Goal: Task Accomplishment & Management: Manage account settings

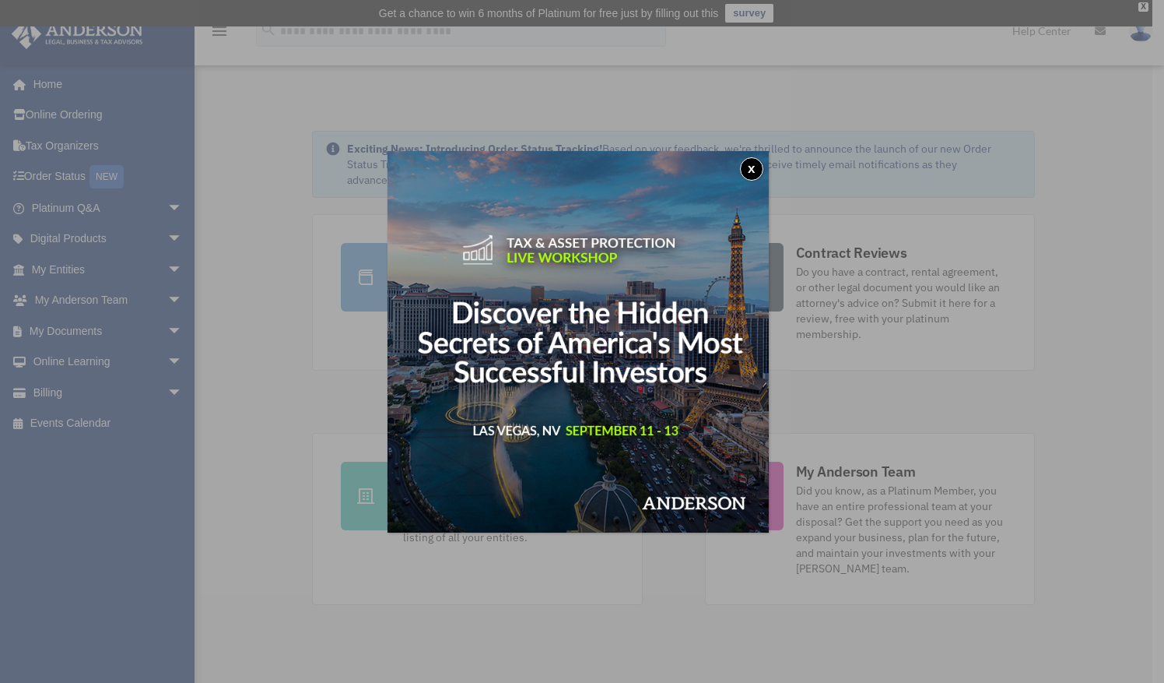
click at [761, 167] on button "x" at bounding box center [751, 168] width 23 height 23
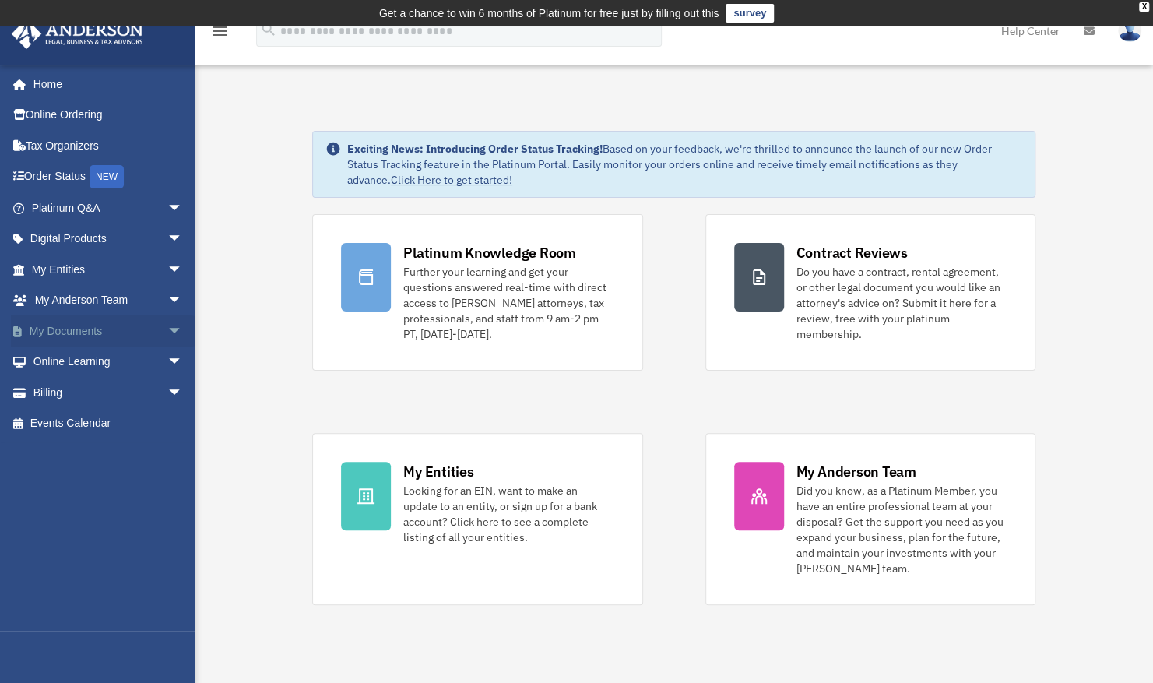
click at [167, 332] on span "arrow_drop_down" at bounding box center [182, 331] width 31 height 32
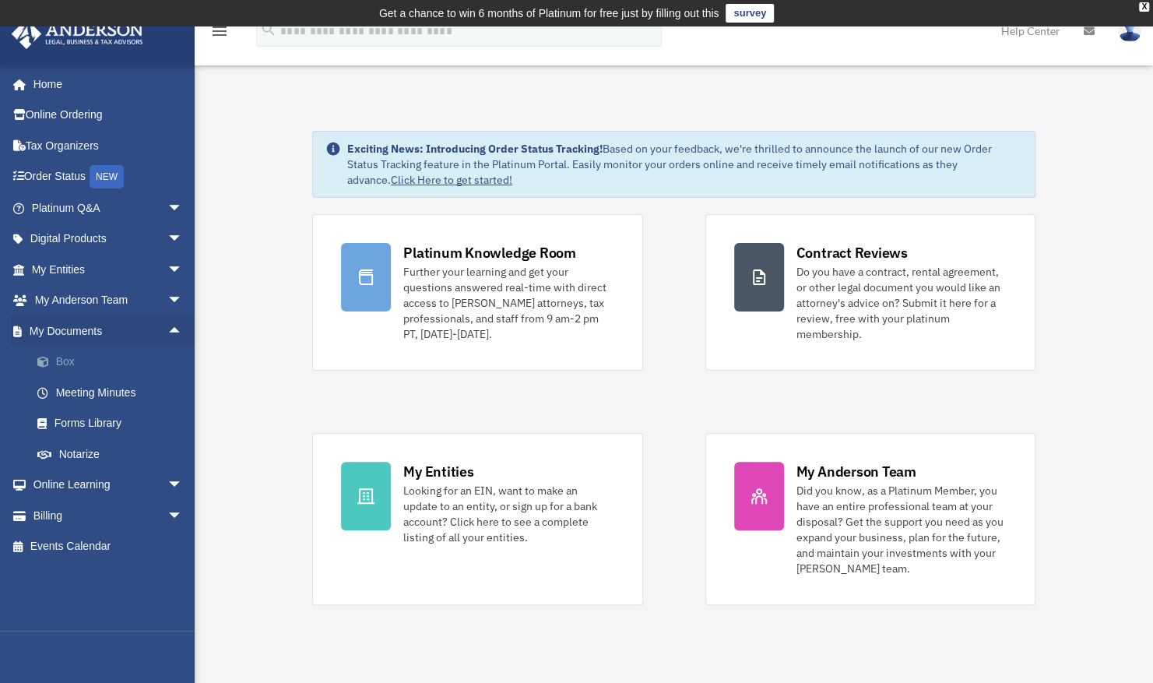
click at [92, 363] on link "Box" at bounding box center [114, 361] width 184 height 31
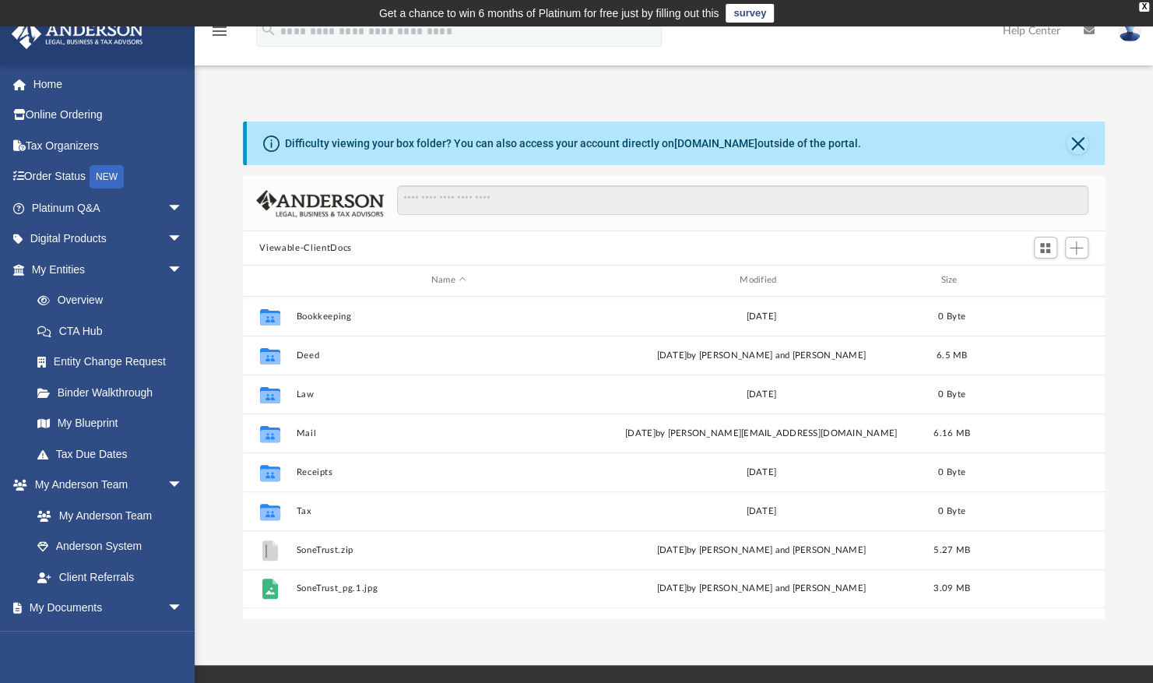
scroll to position [342, 850]
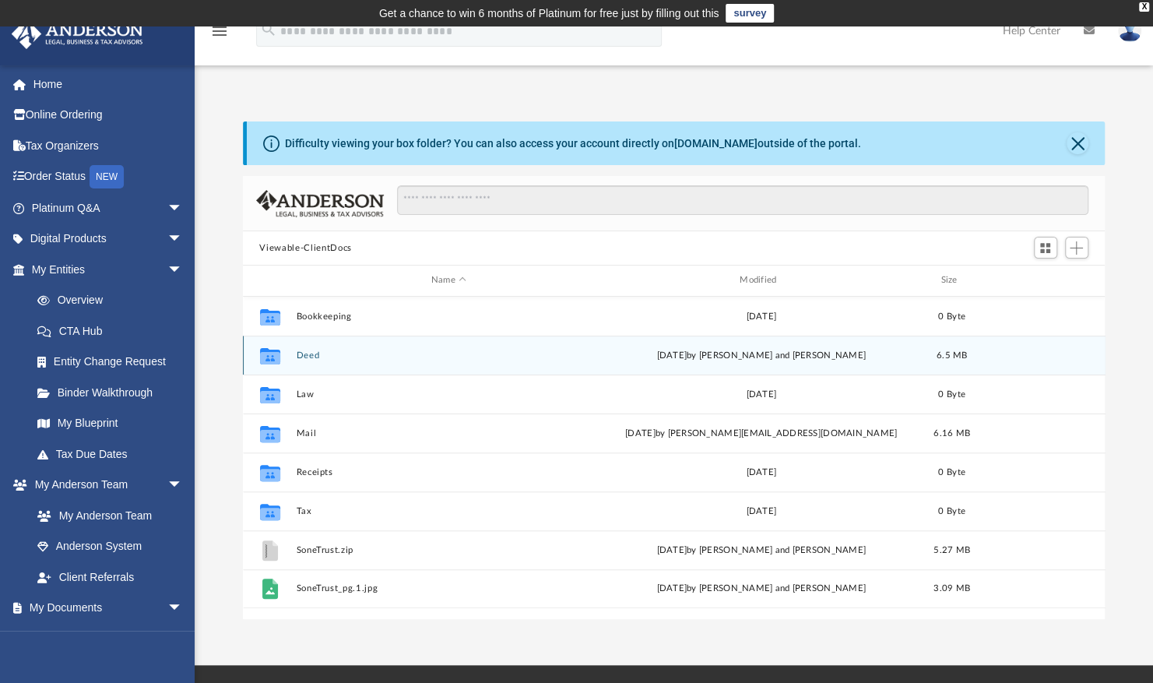
click at [557, 350] on button "Deed" at bounding box center [448, 355] width 305 height 10
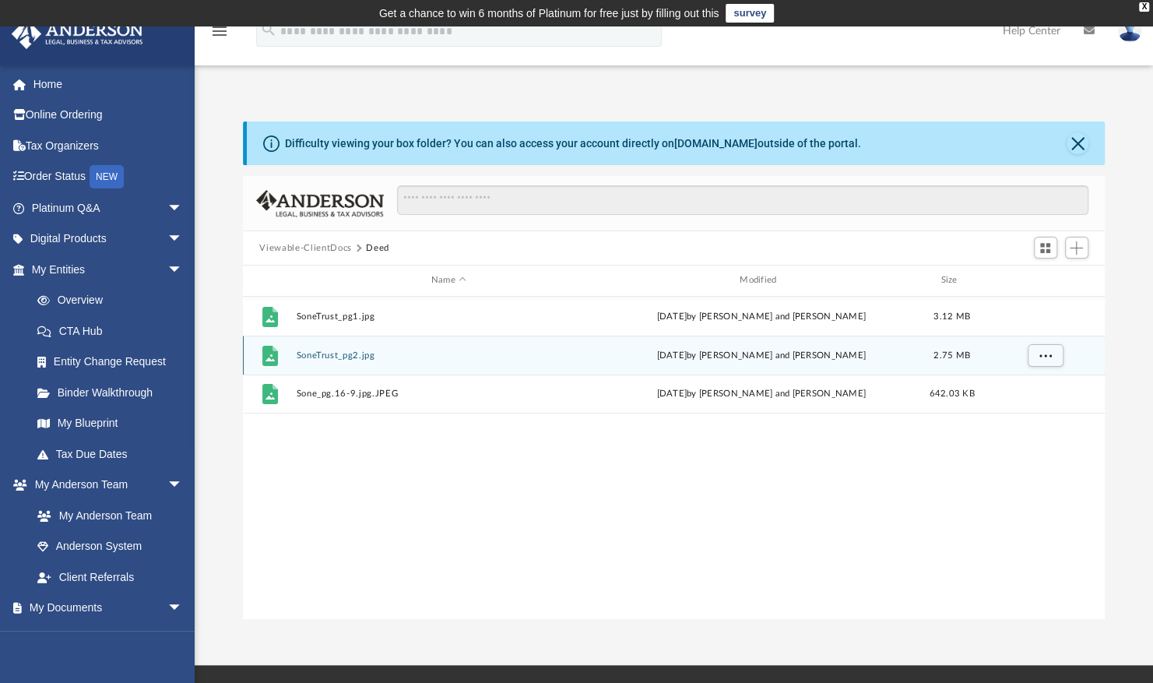
click at [559, 346] on div "File SoneTrust_pg2.jpg [DATE] by [PERSON_NAME] and [PERSON_NAME] 2.75 MB" at bounding box center [674, 354] width 862 height 39
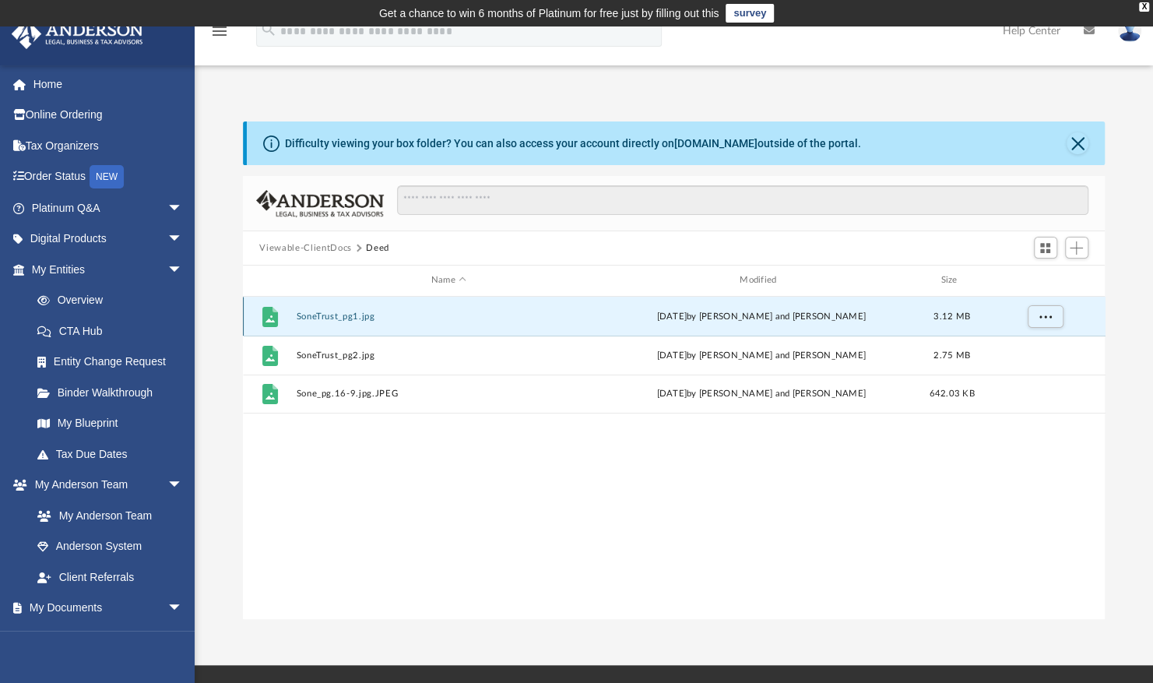
click at [517, 314] on button "SoneTrust_pg1.jpg" at bounding box center [448, 316] width 305 height 10
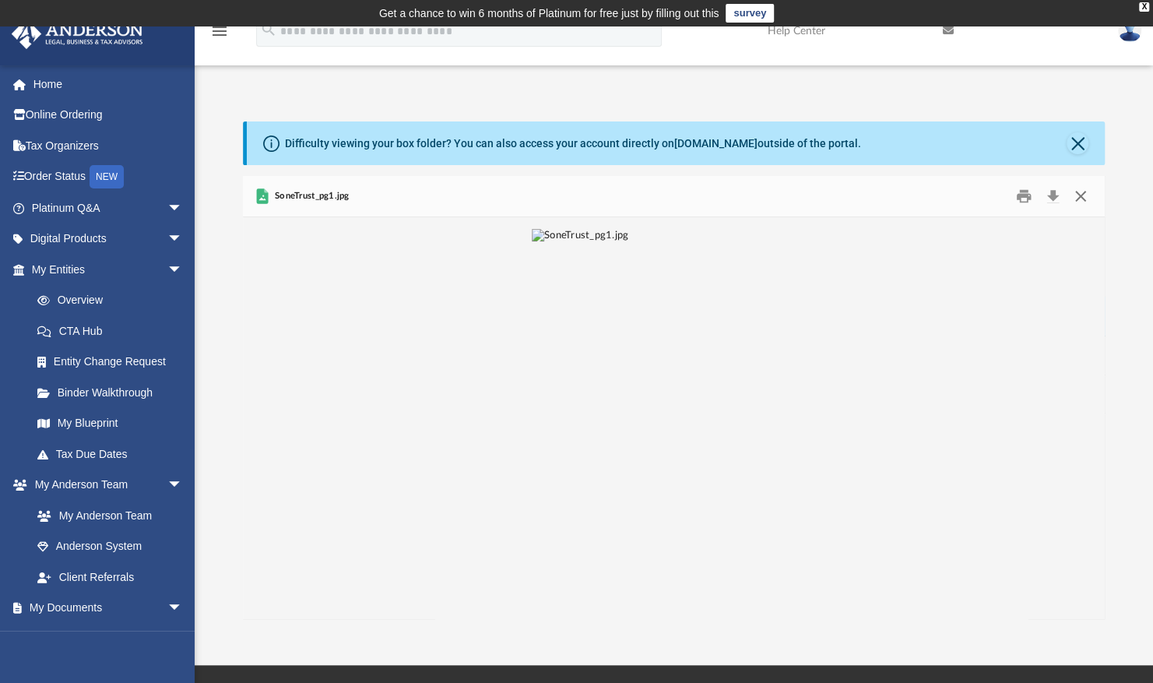
click at [1077, 199] on button "Close" at bounding box center [1080, 196] width 28 height 24
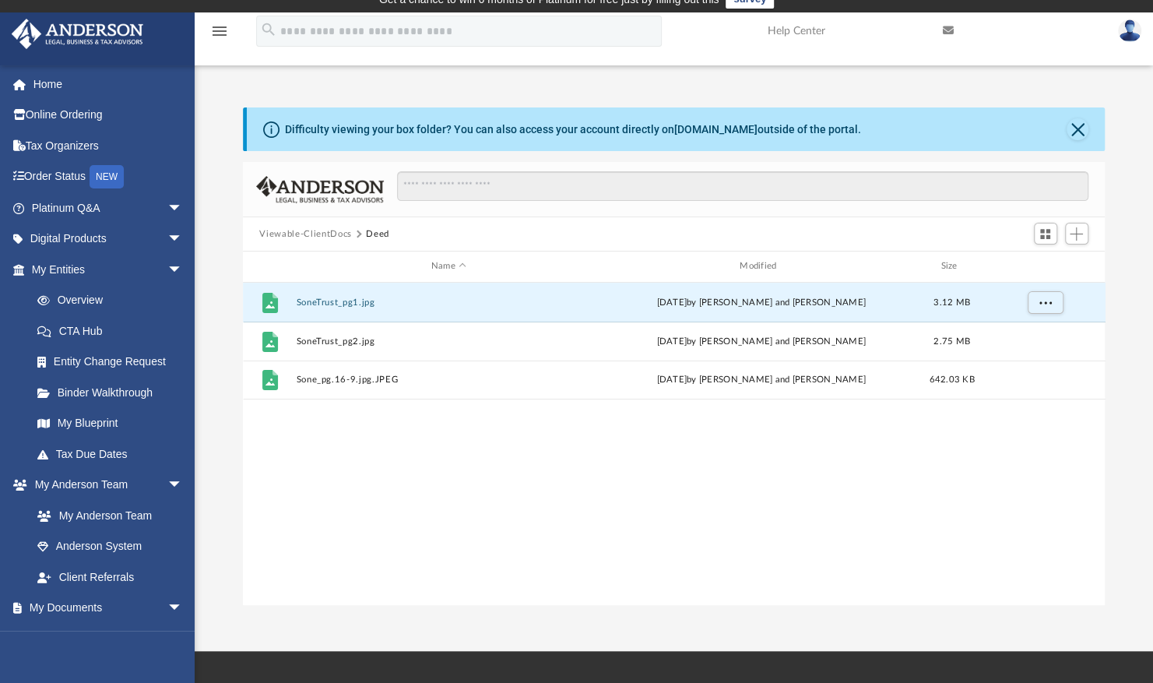
scroll to position [0, 0]
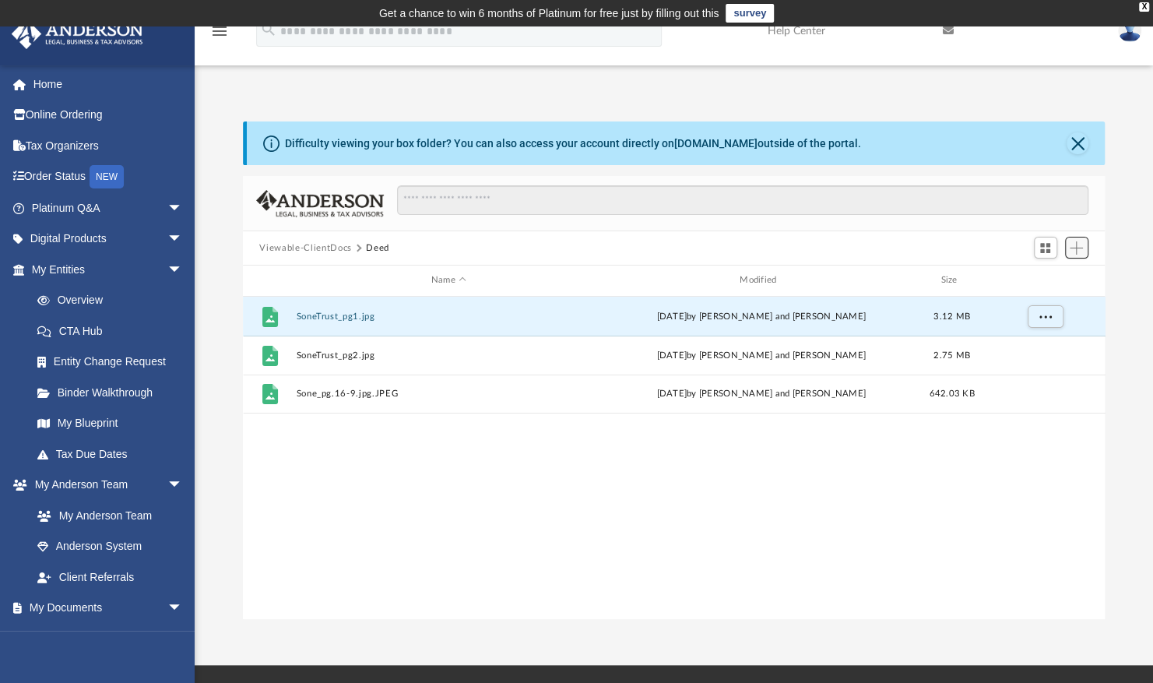
click at [1073, 241] on span "Add" at bounding box center [1075, 247] width 13 height 13
click at [1032, 280] on li "Upload" at bounding box center [1054, 279] width 50 height 16
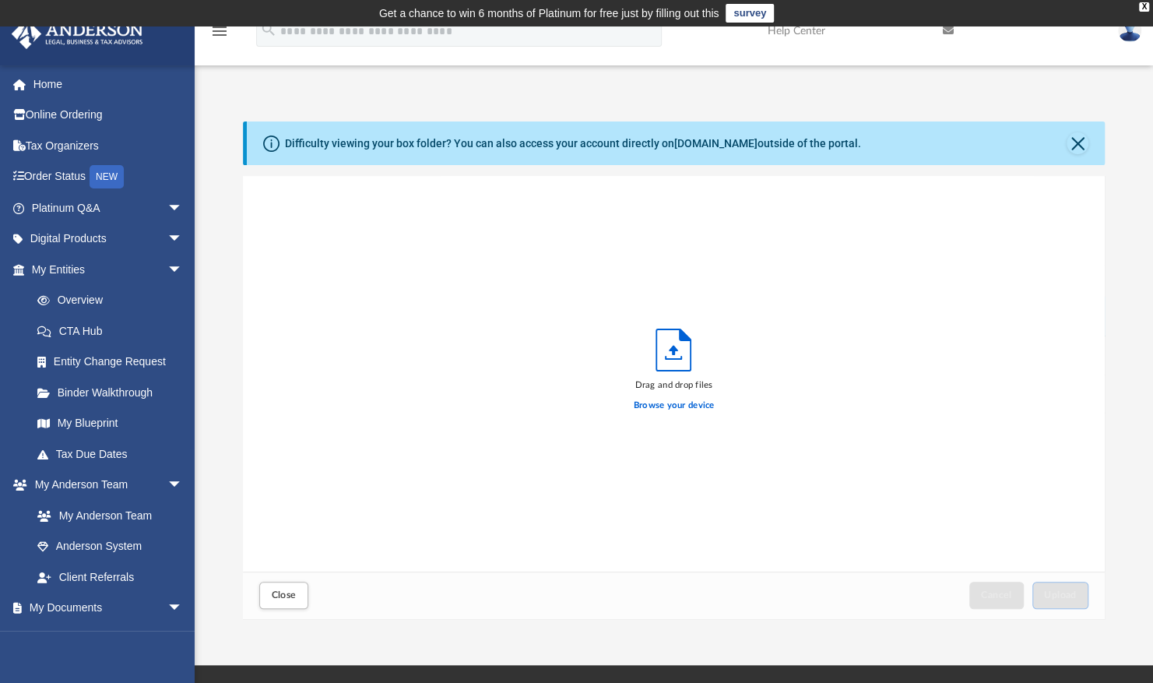
scroll to position [383, 850]
click at [676, 400] on label "Browse your device" at bounding box center [674, 405] width 81 height 14
click at [0, 0] on input "Browse your device" at bounding box center [0, 0] width 0 height 0
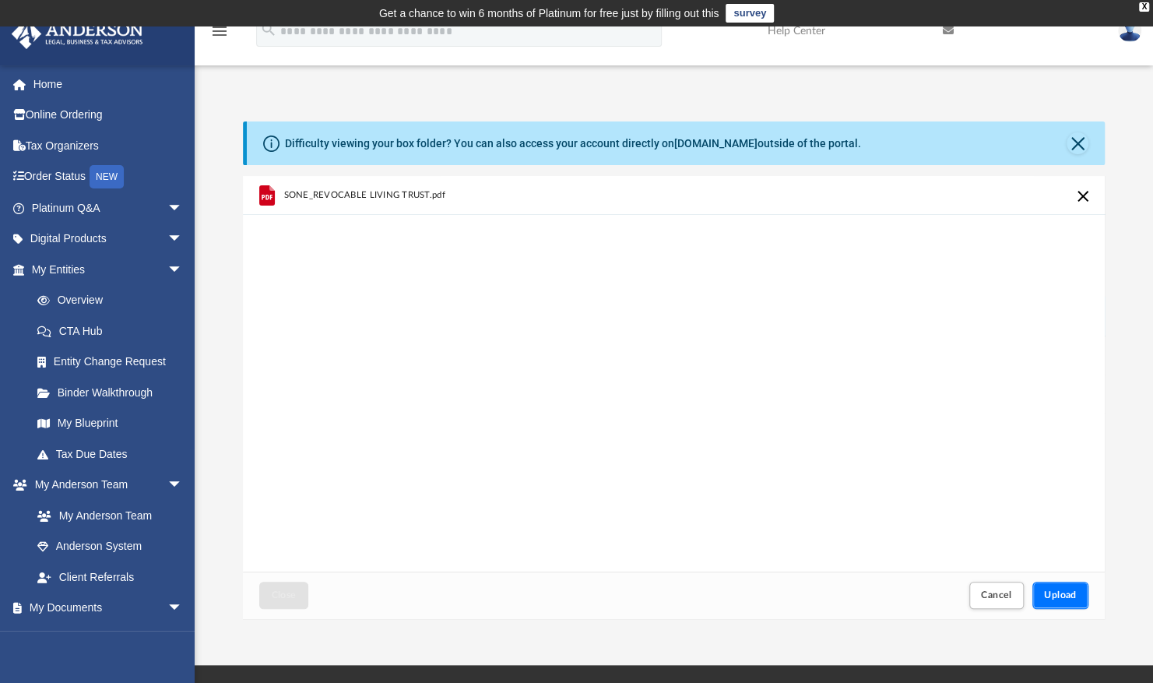
click at [1061, 589] on button "Upload" at bounding box center [1060, 594] width 56 height 27
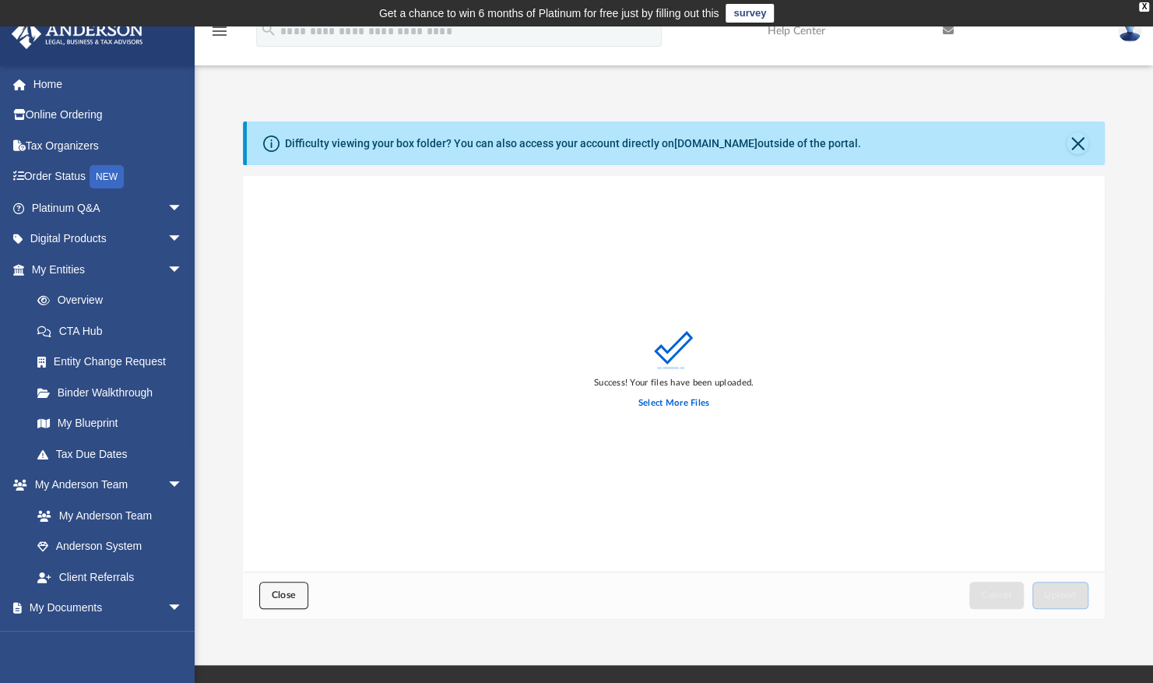
click at [270, 596] on button "Close" at bounding box center [283, 594] width 48 height 27
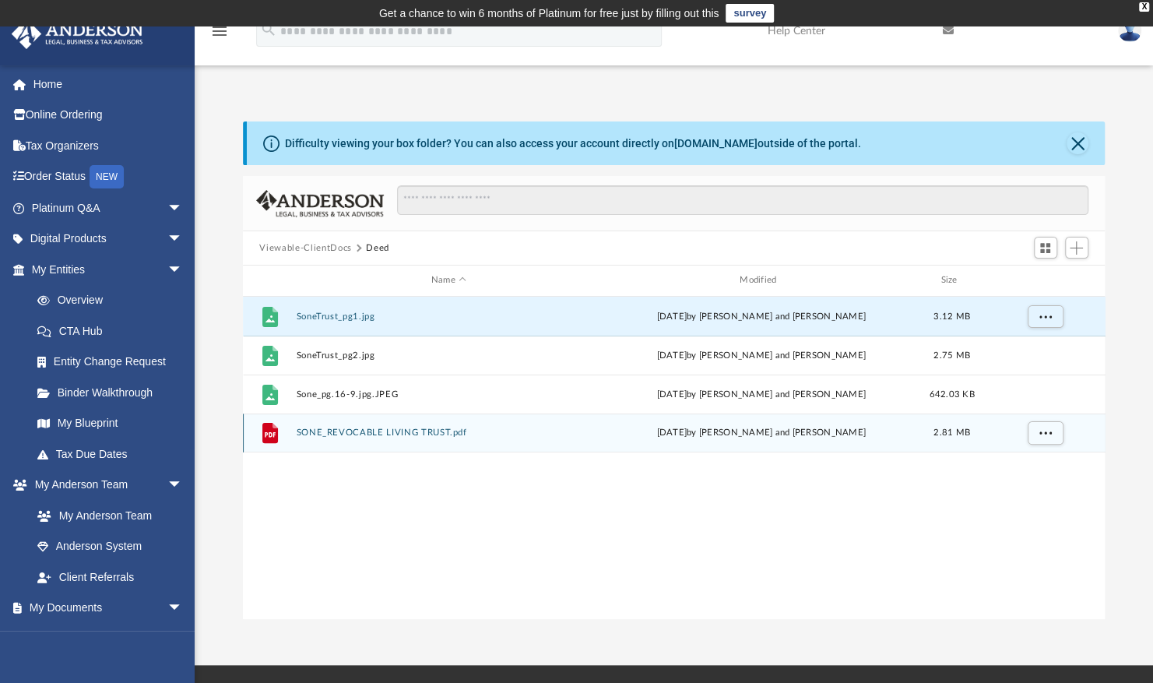
click at [369, 439] on div "File SONE_REVOCABLE LIVING TRUST.pdf today by Phyllis and Michael Sone Sone 2.8…" at bounding box center [674, 432] width 862 height 39
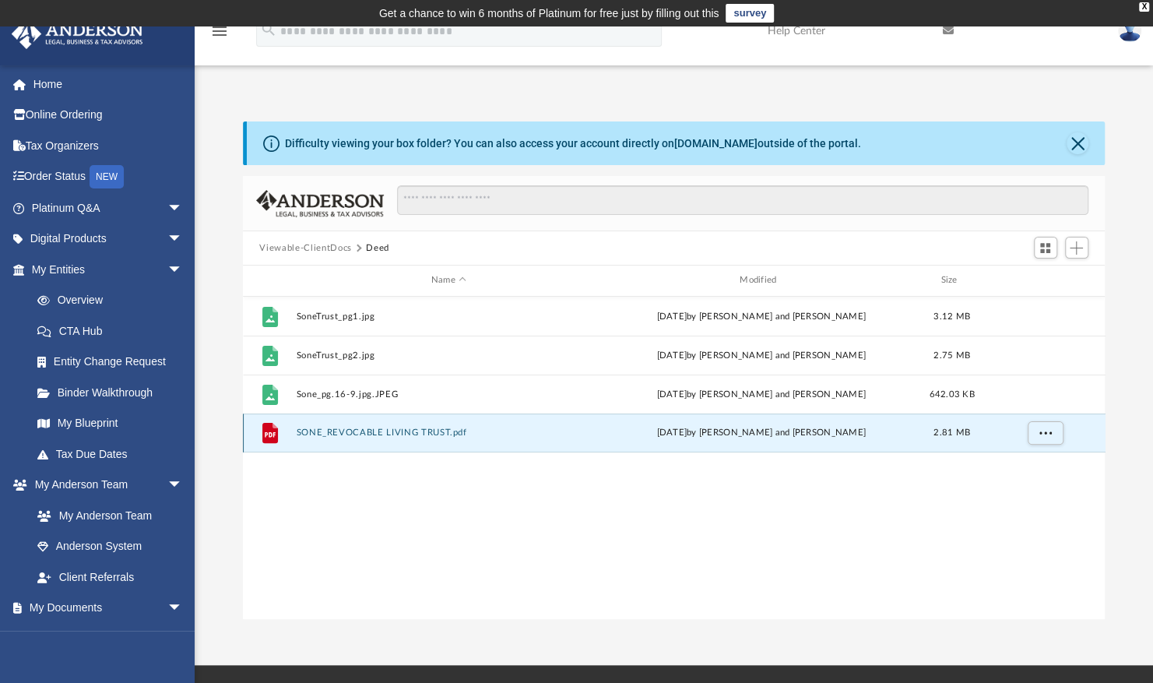
click at [369, 438] on div "File SONE_REVOCABLE LIVING TRUST.pdf today by Phyllis and Michael Sone Sone 2.8…" at bounding box center [674, 432] width 862 height 39
click at [1041, 431] on span "More options" at bounding box center [1044, 432] width 12 height 9
click at [1036, 459] on li "Preview" at bounding box center [1030, 464] width 45 height 16
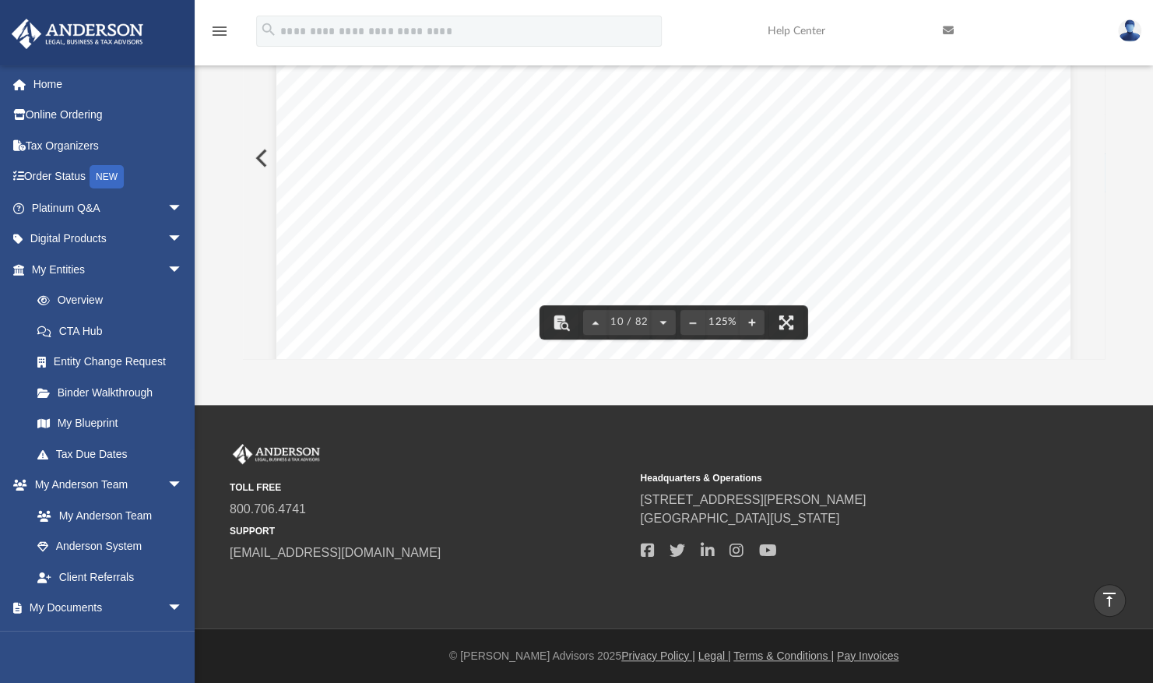
scroll to position [9885, 0]
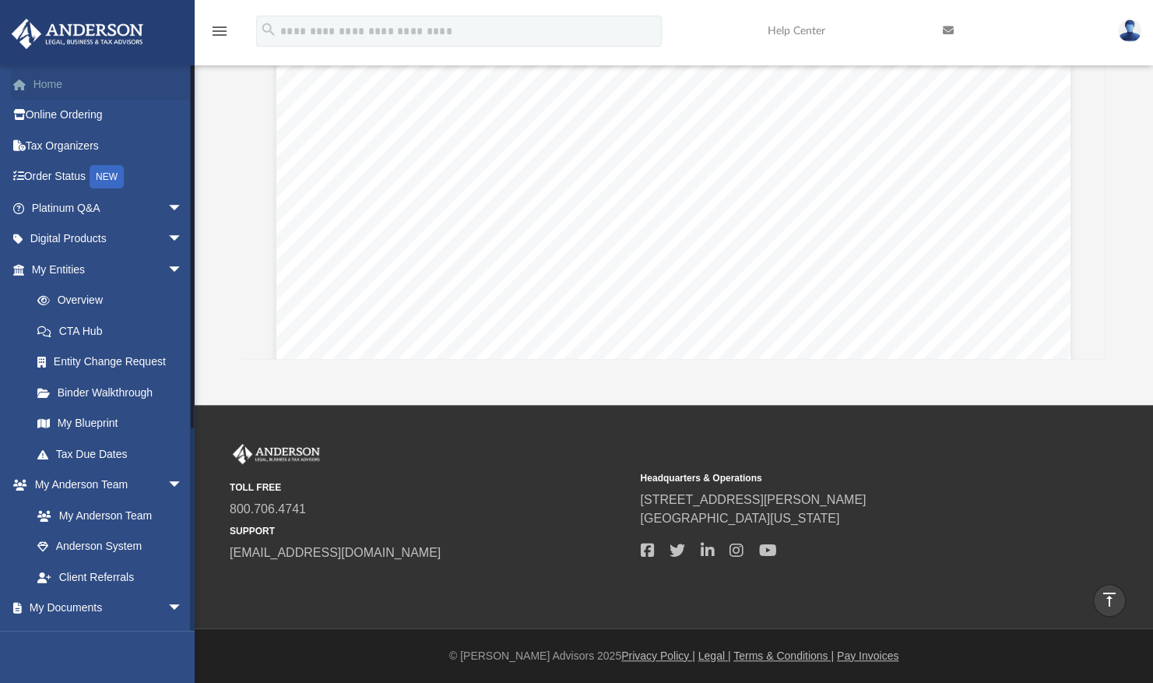
click at [44, 81] on link "Home" at bounding box center [108, 83] width 195 height 31
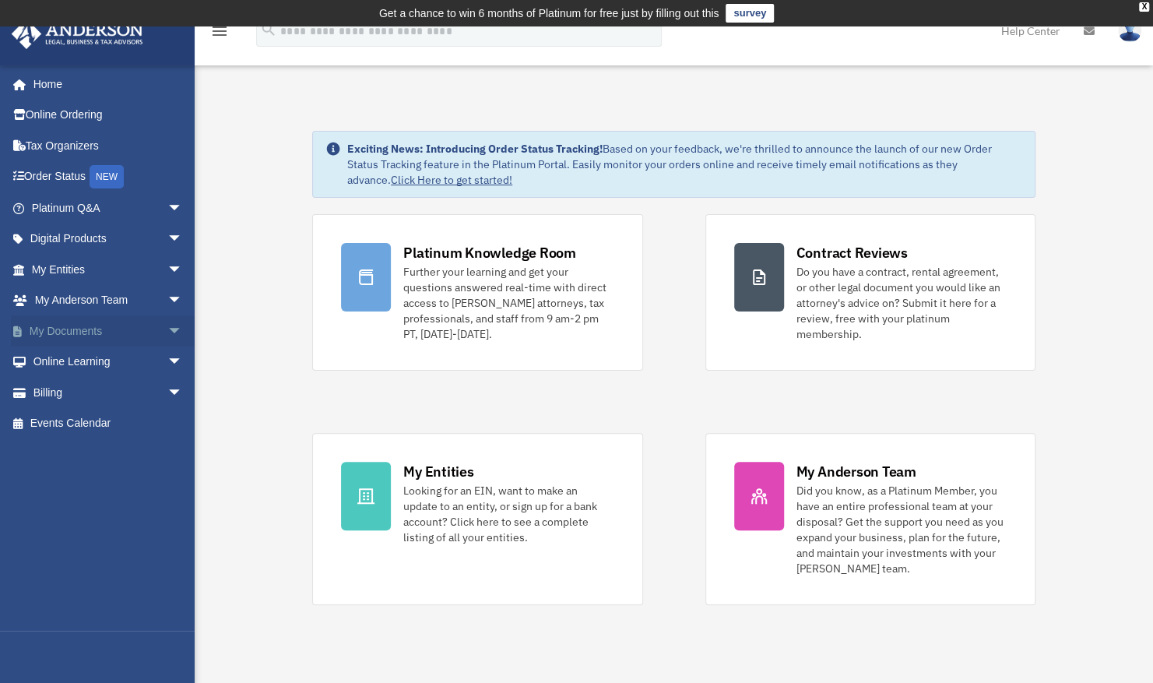
click at [167, 329] on span "arrow_drop_down" at bounding box center [182, 331] width 31 height 32
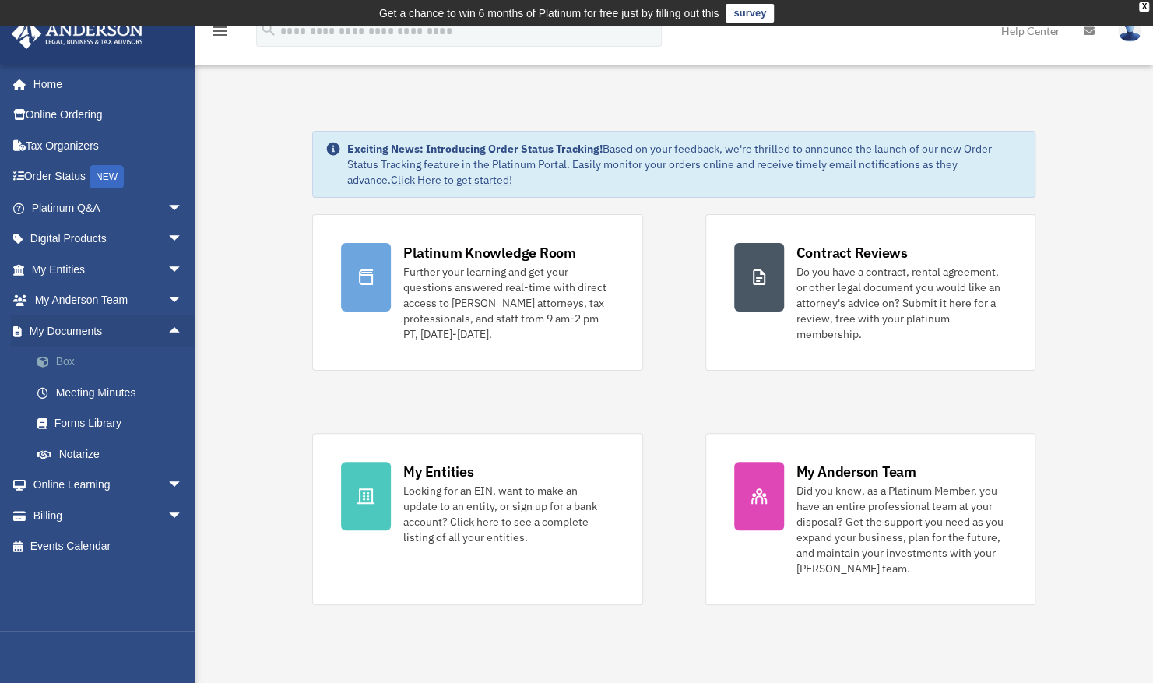
click at [52, 346] on link "Box" at bounding box center [114, 361] width 184 height 31
click at [52, 350] on link "Box" at bounding box center [114, 361] width 184 height 31
click at [63, 367] on link "Box" at bounding box center [114, 361] width 184 height 31
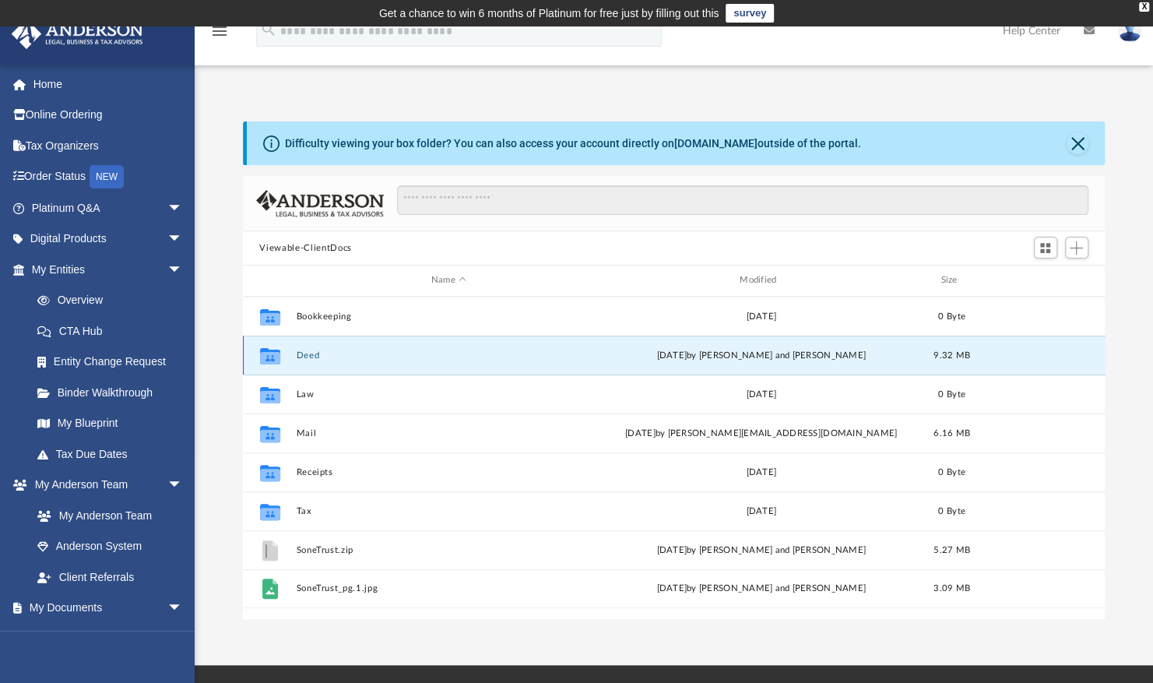
click at [436, 356] on button "Deed" at bounding box center [448, 355] width 305 height 10
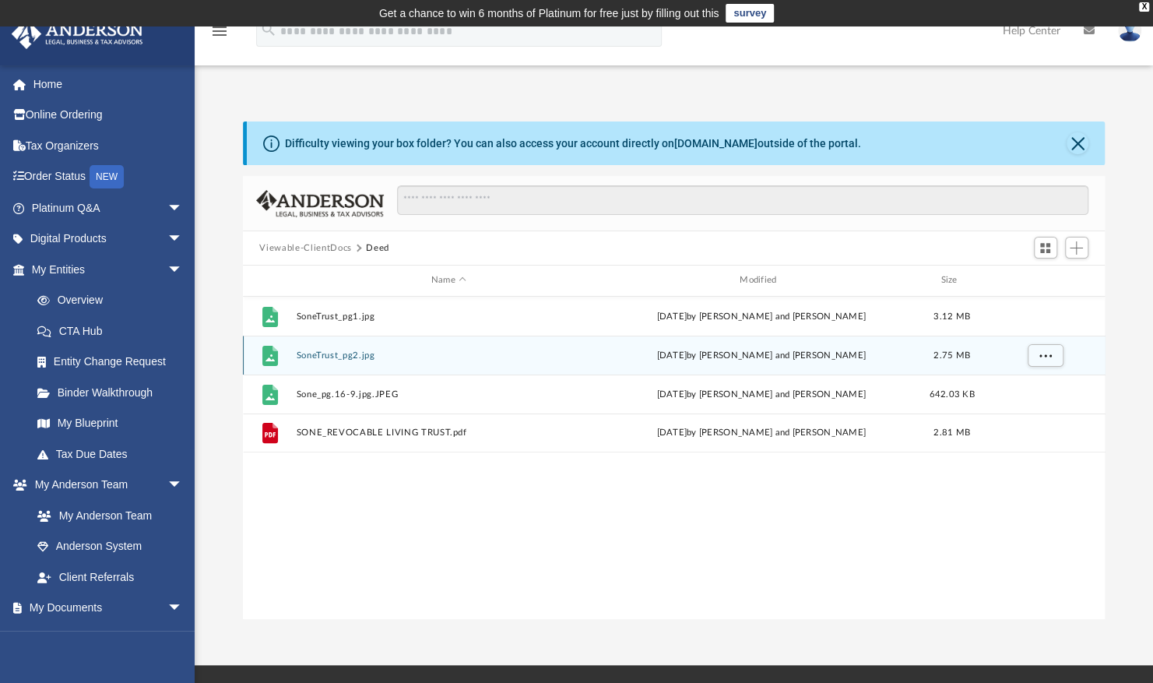
click at [436, 356] on button "SoneTrust_pg2.jpg" at bounding box center [448, 355] width 305 height 10
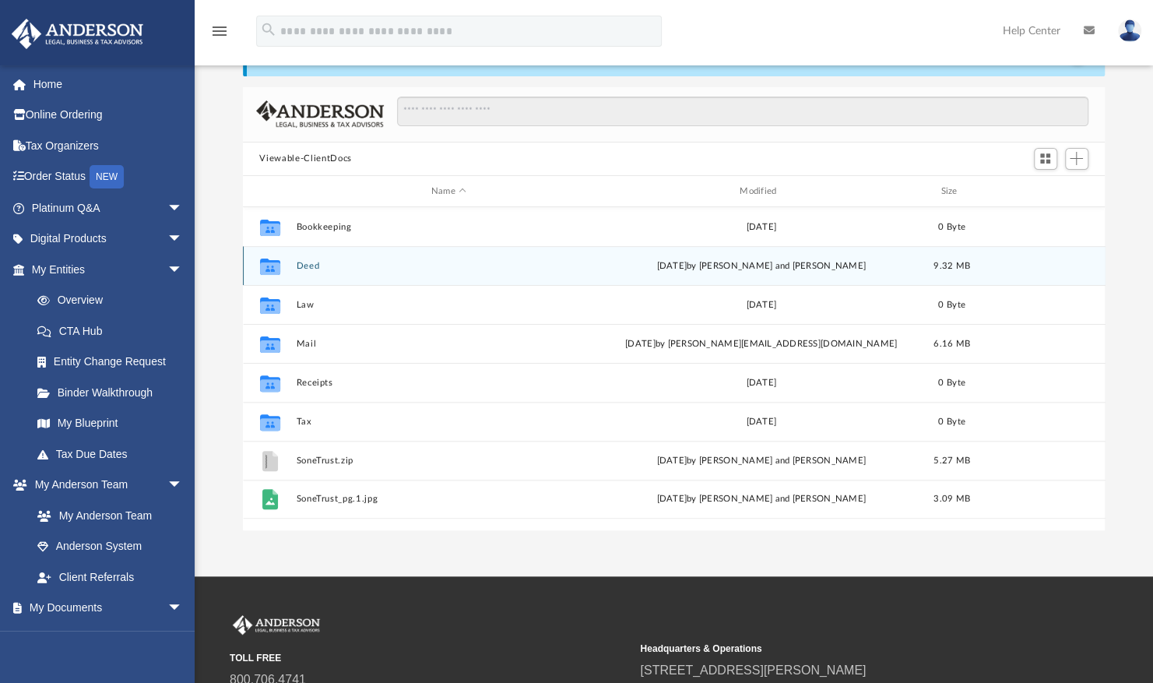
scroll to position [88, 0]
click at [380, 258] on div "Collaborated Folder Deed [DATE] by [PERSON_NAME] and [PERSON_NAME] 9.32 MB" at bounding box center [674, 267] width 862 height 39
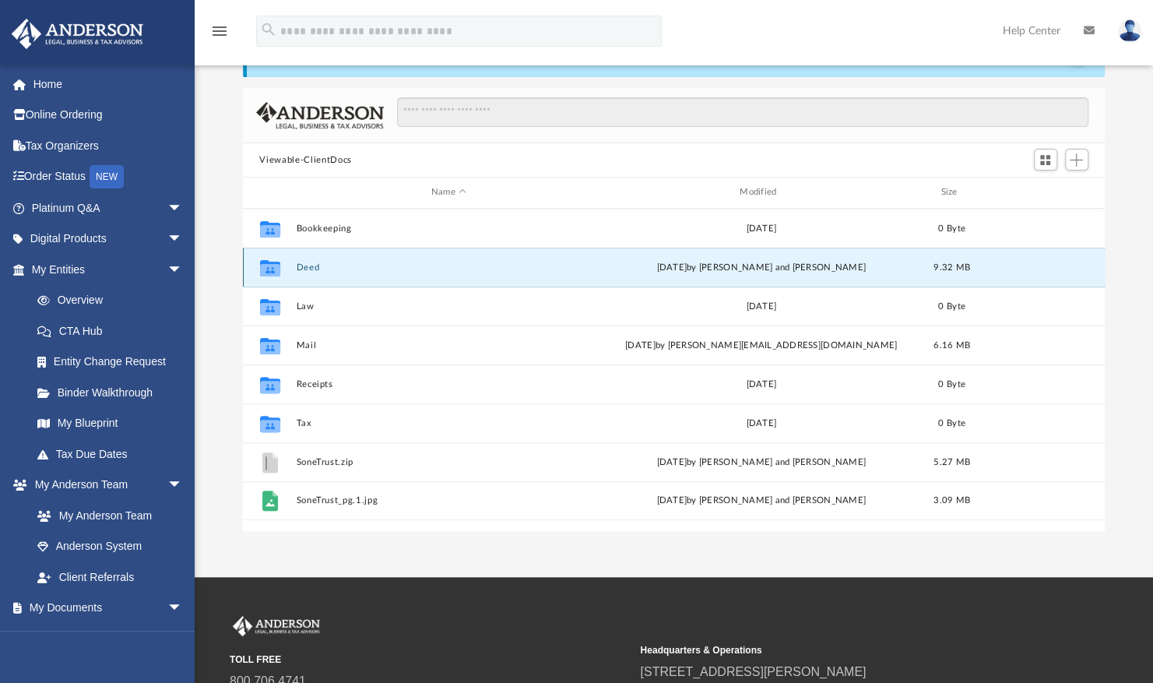
click at [380, 259] on div "Collaborated Folder Deed [DATE] by [PERSON_NAME] and [PERSON_NAME] 9.32 MB" at bounding box center [674, 267] width 862 height 39
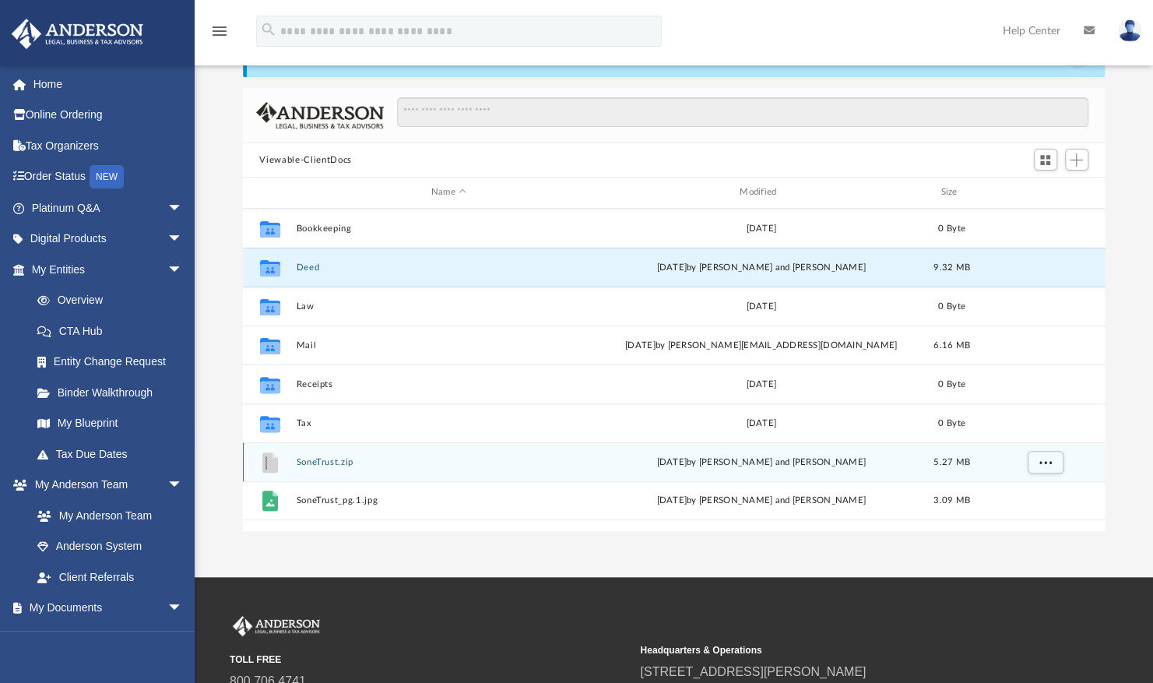
click at [396, 479] on div "File SoneTrust.zip Wed Mar 5 2025 by Phyllis and Michael Sone Sone 5.27 MB" at bounding box center [674, 461] width 862 height 39
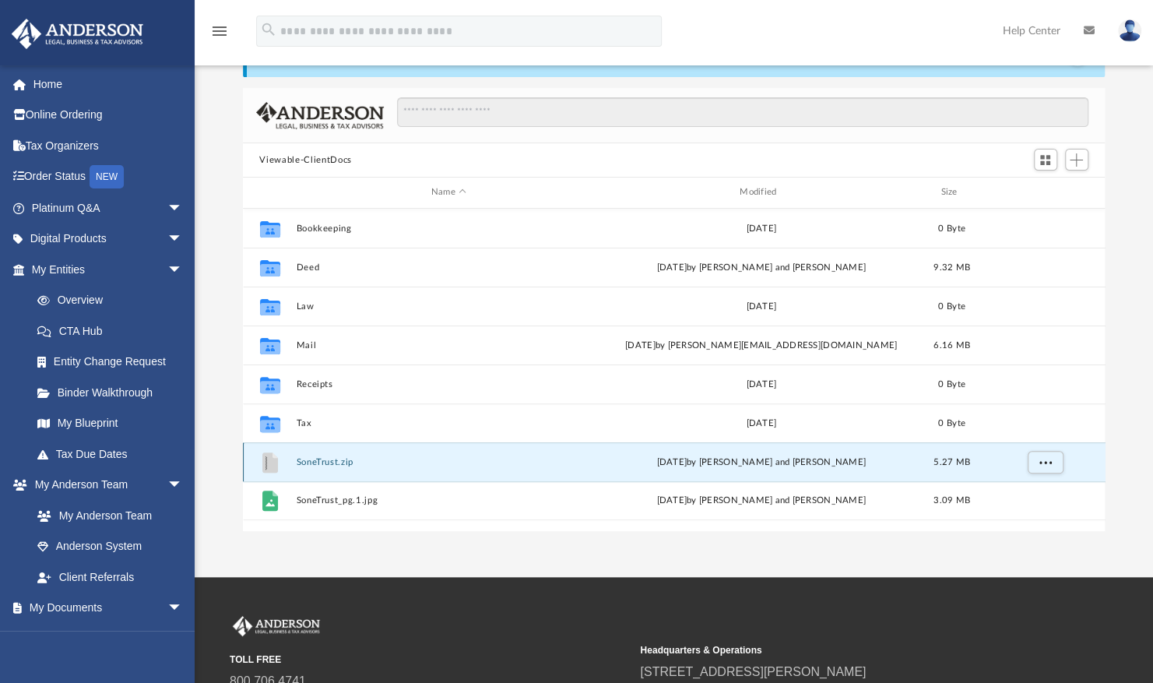
click at [397, 476] on div "File SoneTrust.zip Wed Mar 5 2025 by Phyllis and Michael Sone Sone 5.27 MB" at bounding box center [674, 461] width 862 height 39
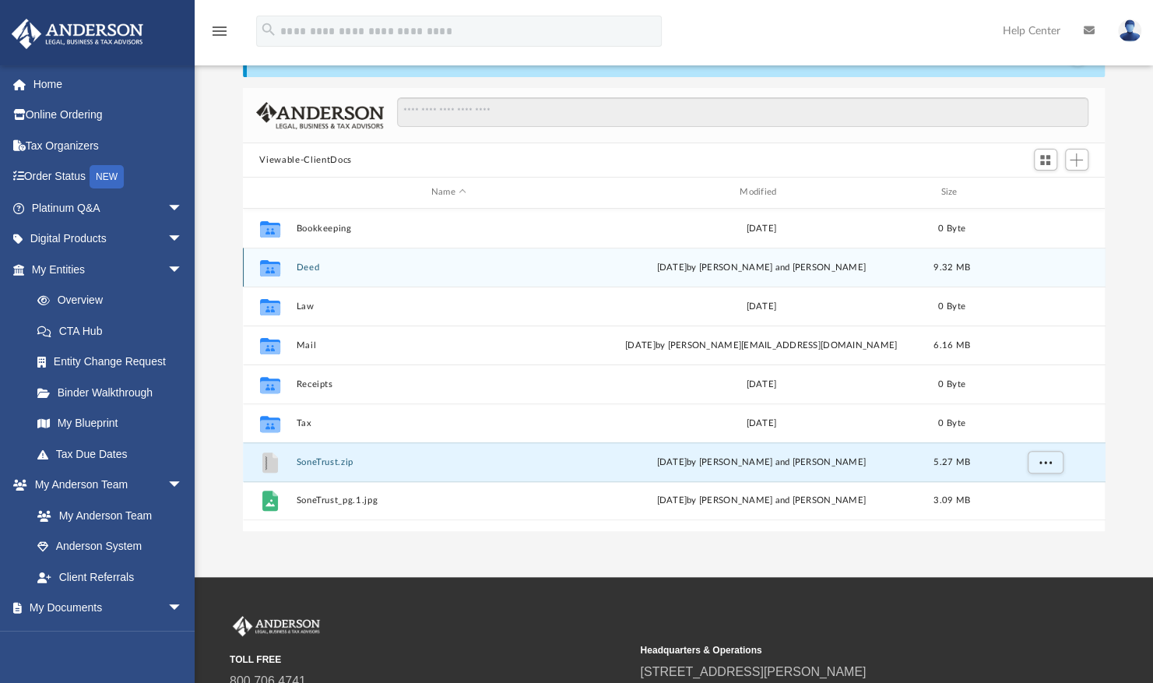
click at [360, 274] on div "Collaborated Folder Deed [DATE] by [PERSON_NAME] and [PERSON_NAME] 9.32 MB" at bounding box center [674, 267] width 862 height 39
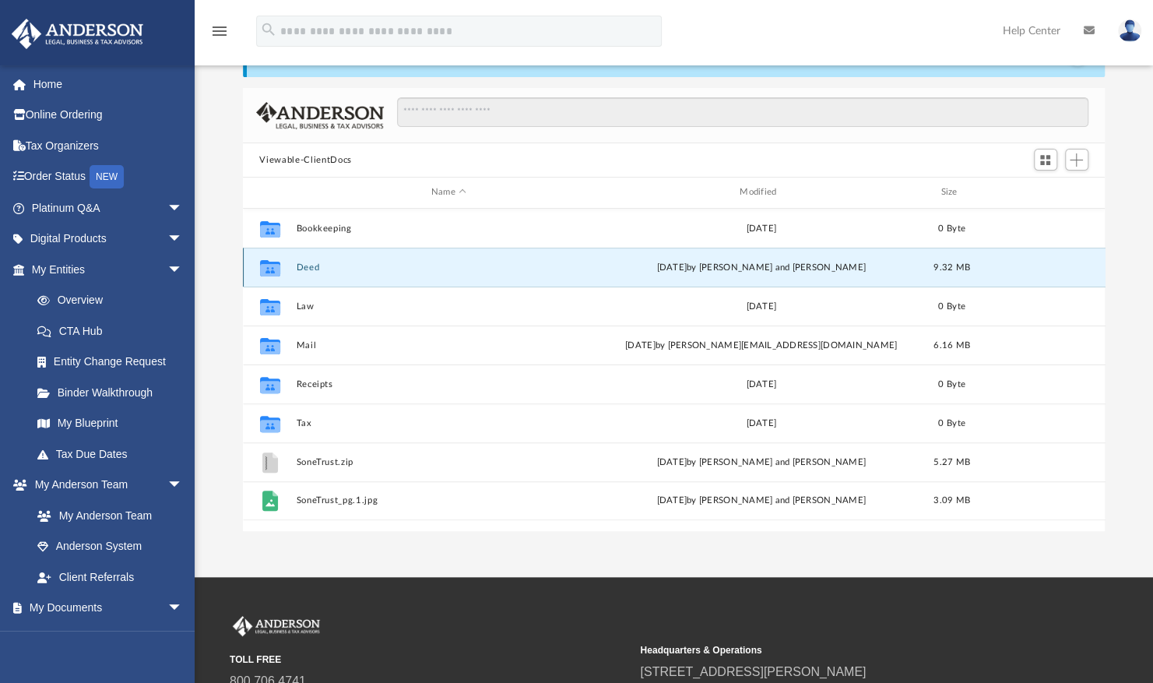
click at [360, 274] on div "Collaborated Folder Deed [DATE] by [PERSON_NAME] and [PERSON_NAME] 9.32 MB" at bounding box center [674, 267] width 862 height 39
click at [266, 265] on icon "grid" at bounding box center [269, 269] width 20 height 12
click at [360, 267] on button "Deed" at bounding box center [448, 267] width 305 height 10
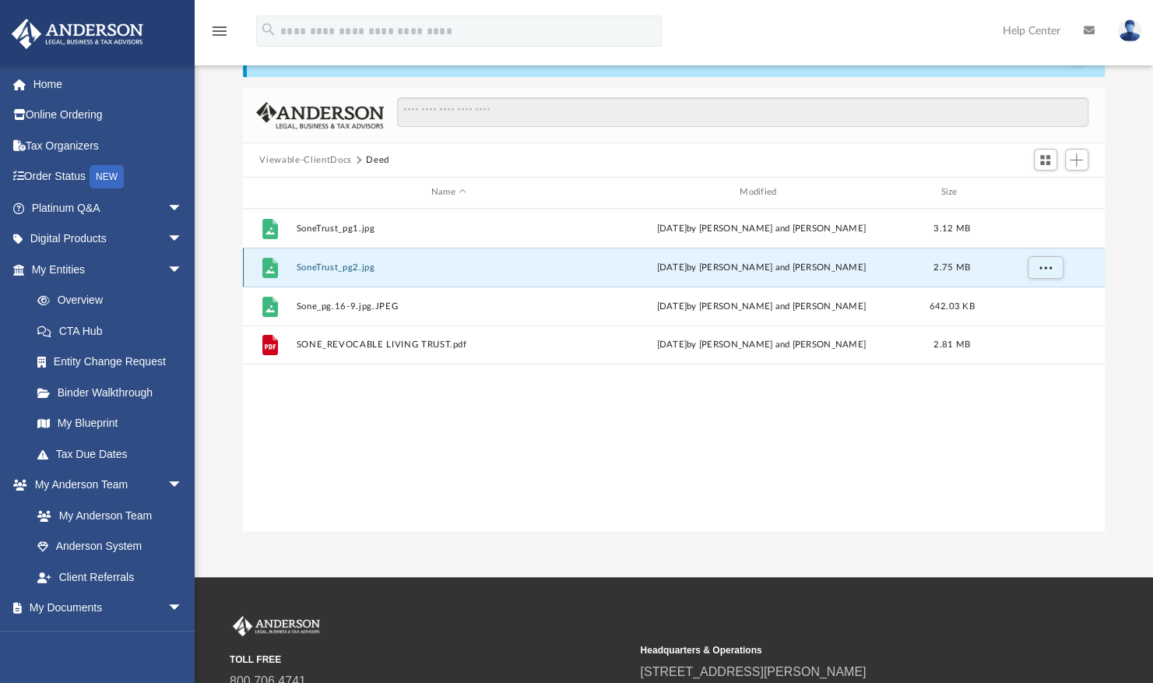
click at [360, 267] on button "SoneTrust_pg2.jpg" at bounding box center [448, 267] width 305 height 10
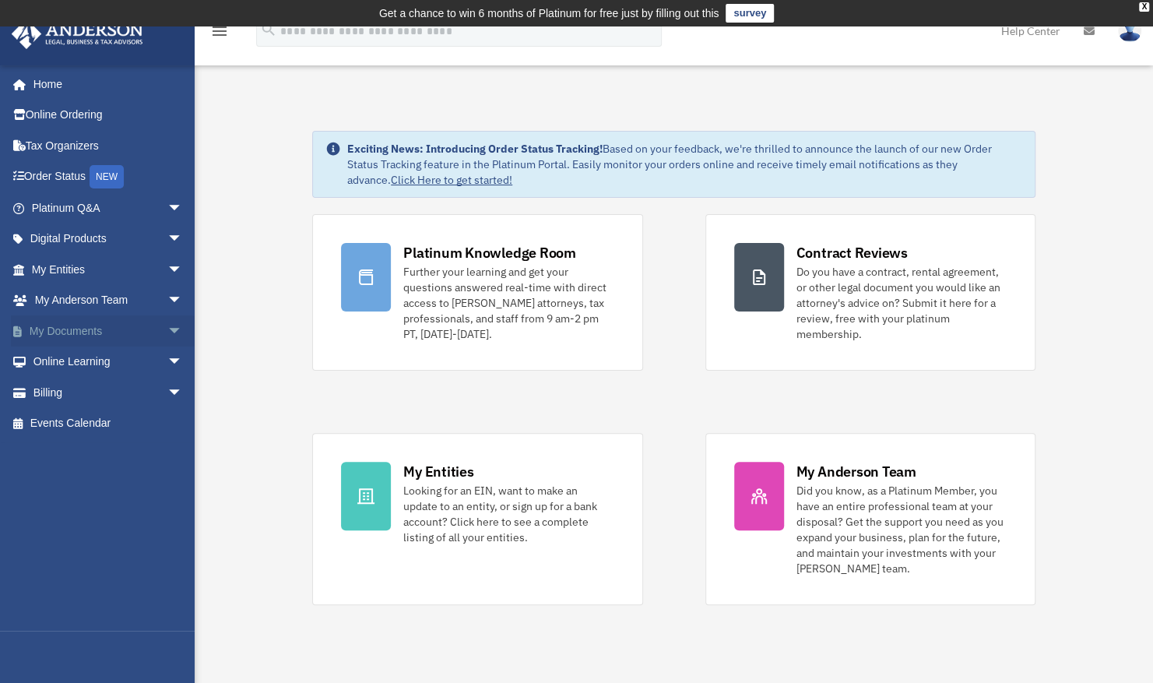
click at [167, 328] on span "arrow_drop_down" at bounding box center [182, 331] width 31 height 32
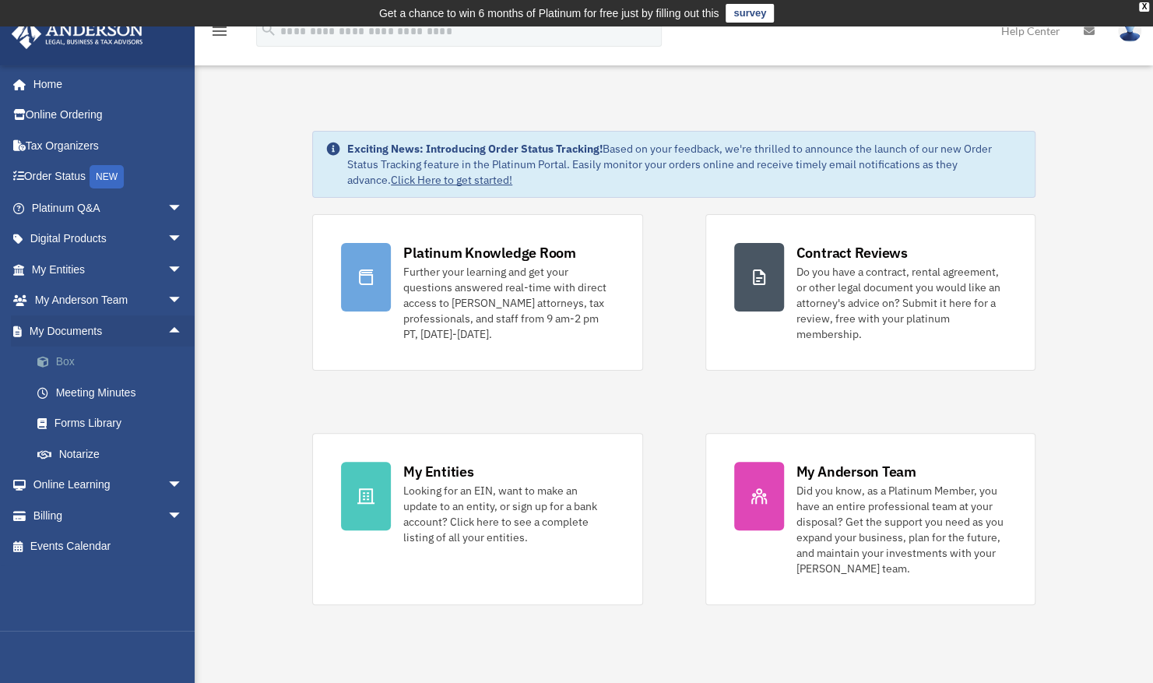
click at [56, 364] on link "Box" at bounding box center [114, 361] width 184 height 31
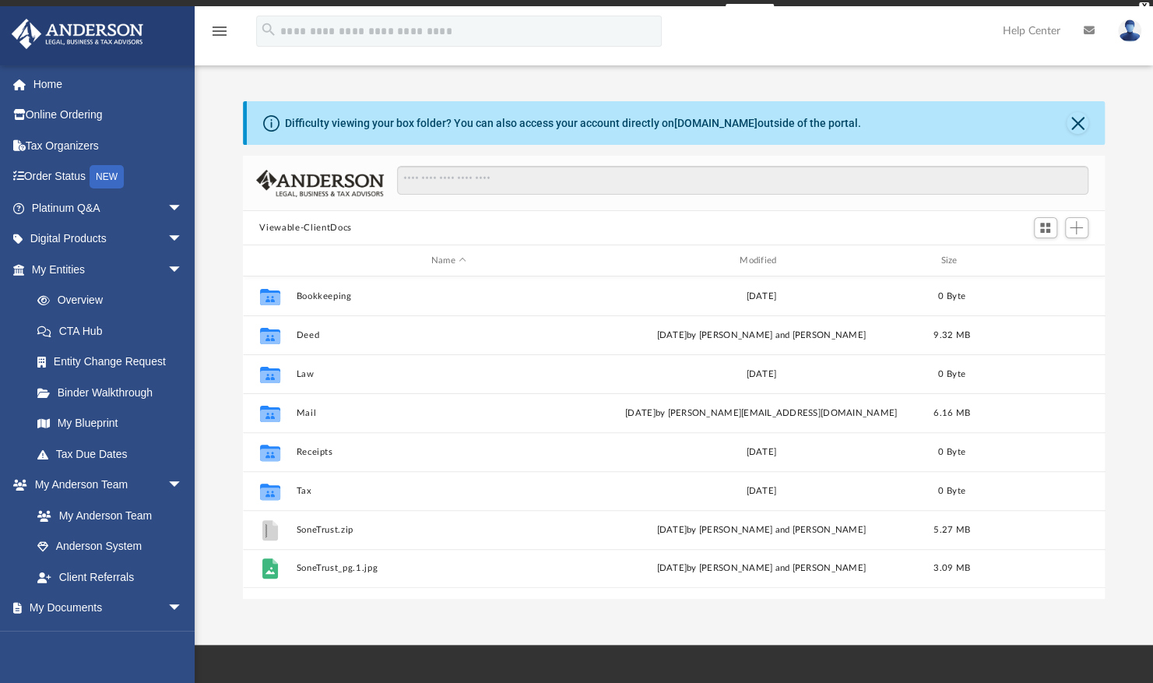
scroll to position [342, 850]
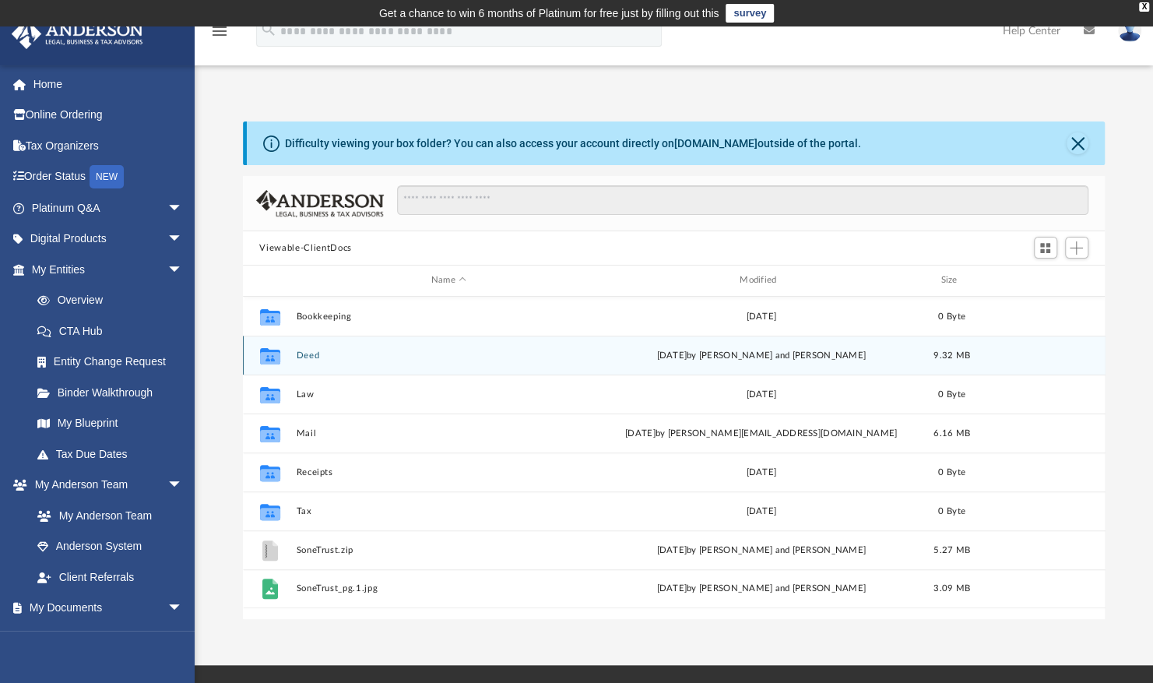
click at [262, 356] on icon "grid" at bounding box center [269, 357] width 20 height 12
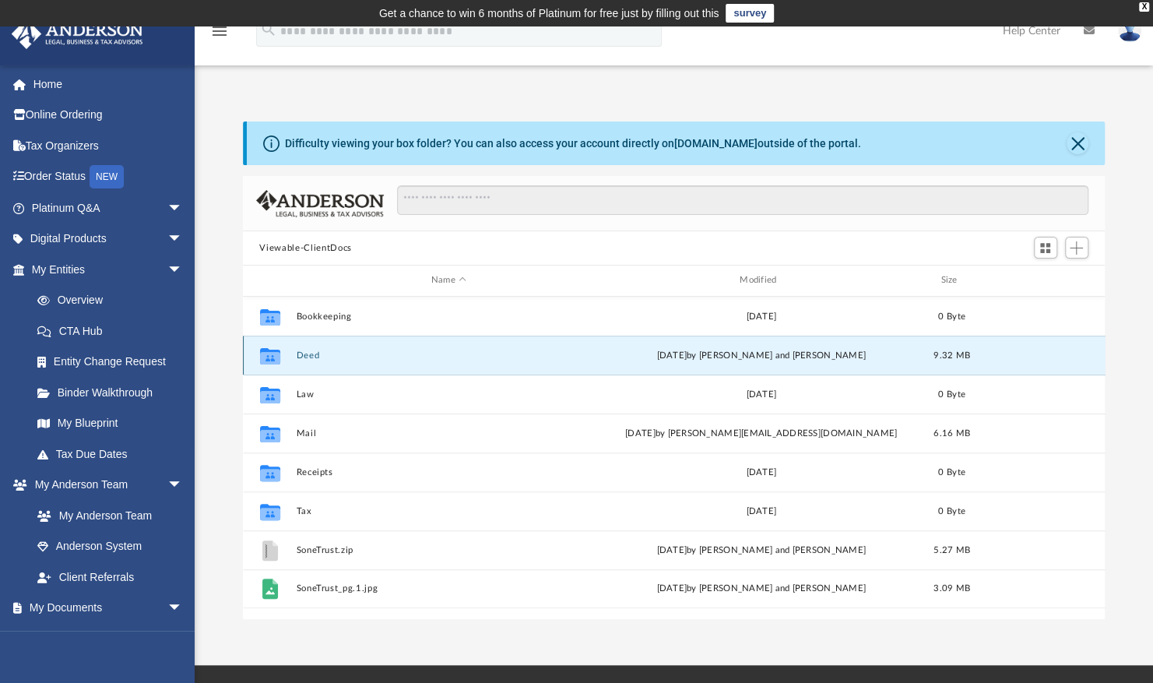
click at [370, 354] on button "Deed" at bounding box center [448, 355] width 305 height 10
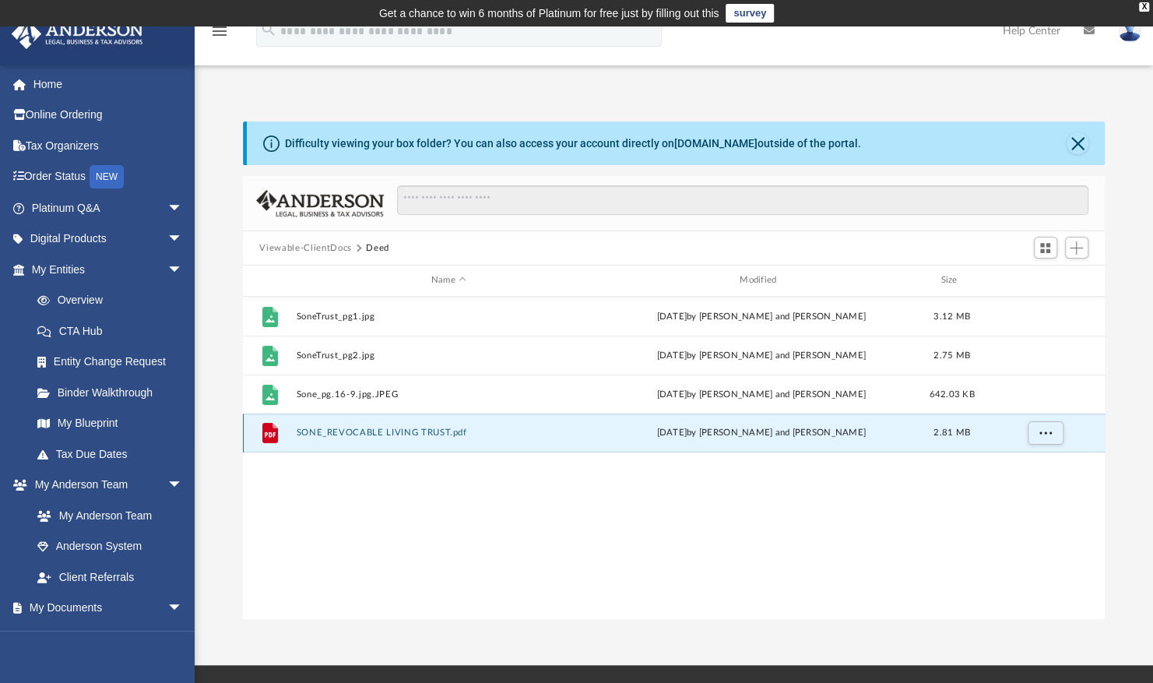
click at [407, 437] on button "SONE_REVOCABLE LIVING TRUST.pdf" at bounding box center [448, 432] width 305 height 10
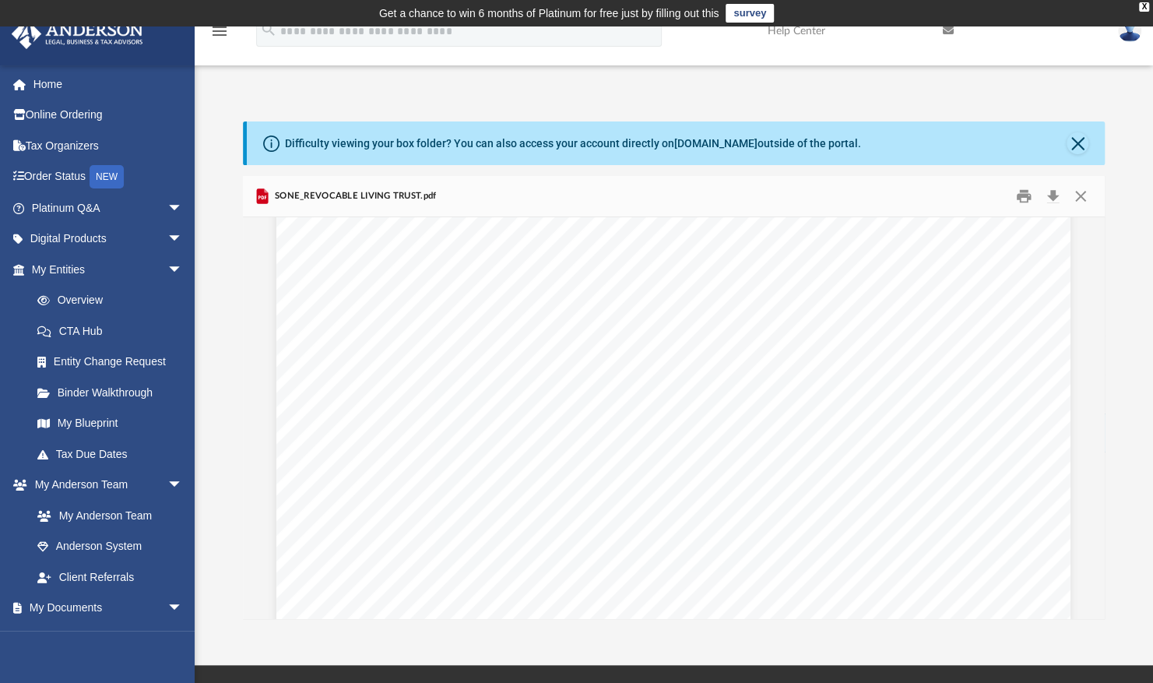
scroll to position [6343, 0]
